Goal: Information Seeking & Learning: Learn about a topic

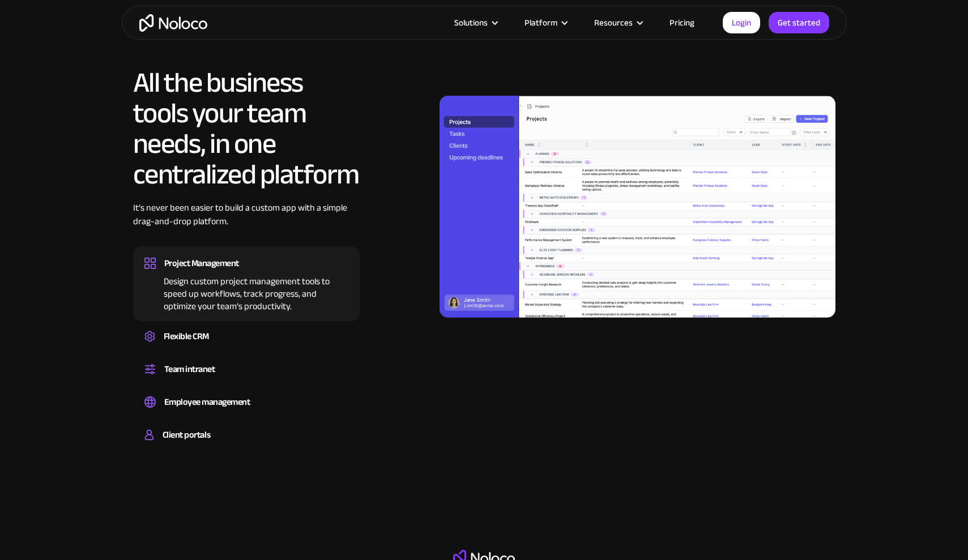
scroll to position [1068, 0]
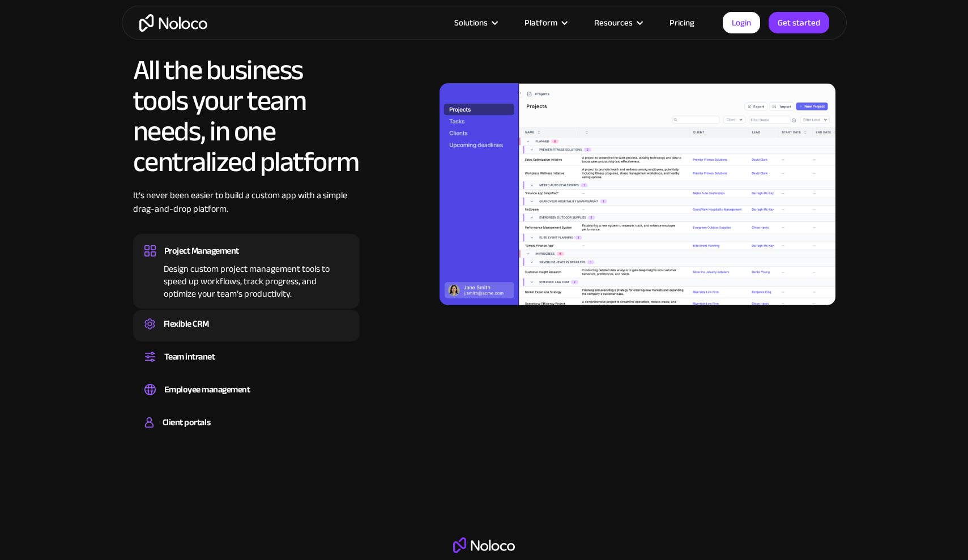
click at [237, 320] on div "Flexible CRM" at bounding box center [246, 323] width 204 height 17
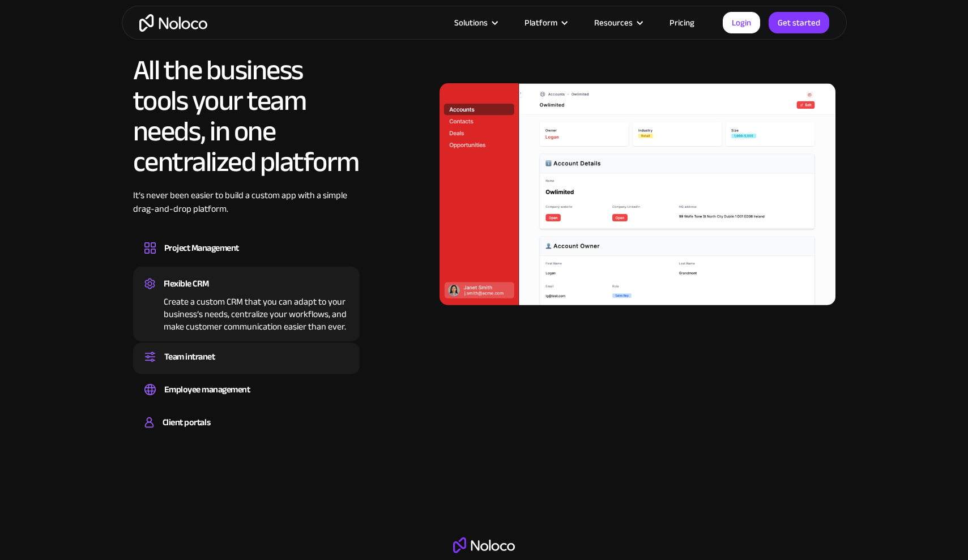
click at [234, 354] on div "Team intranet" at bounding box center [246, 356] width 204 height 17
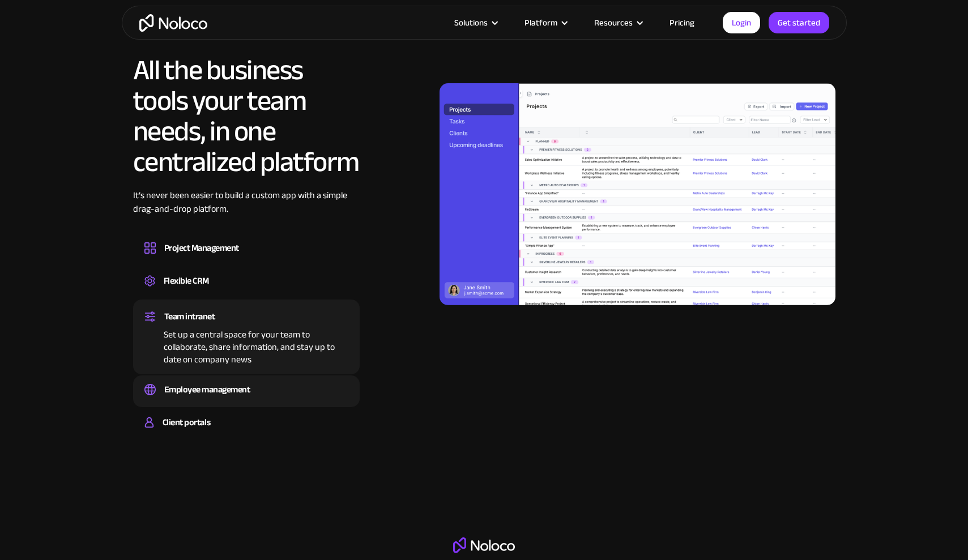
click at [229, 404] on div "Employee management Easily manage employee information, track performance, and …" at bounding box center [246, 391] width 227 height 32
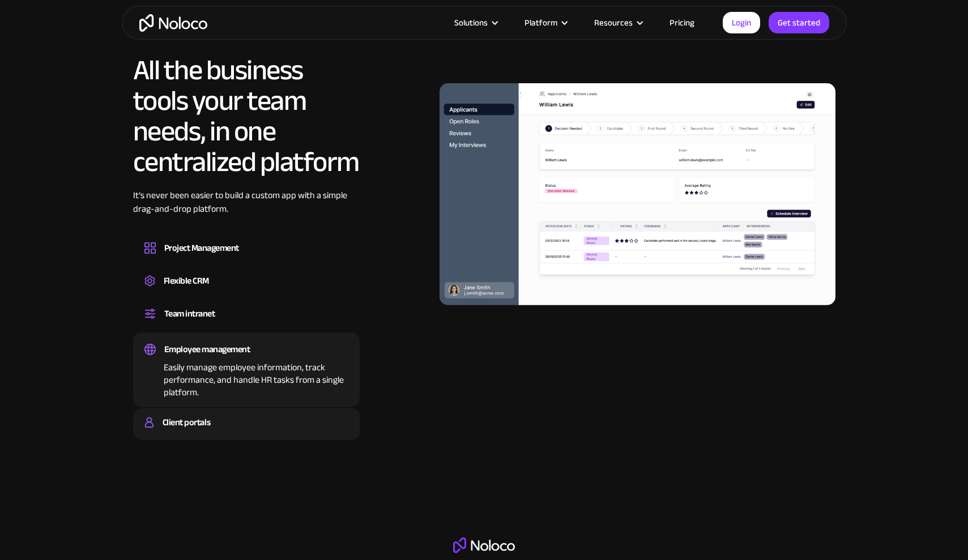
click at [234, 414] on div "Client portals" at bounding box center [246, 422] width 204 height 17
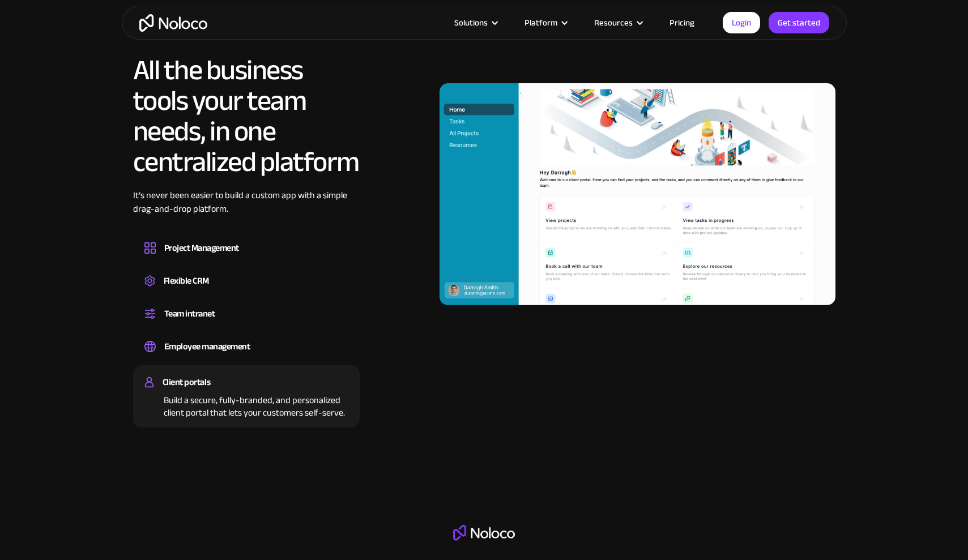
click at [679, 19] on link "Pricing" at bounding box center [681, 22] width 53 height 15
